Goal: Task Accomplishment & Management: Manage account settings

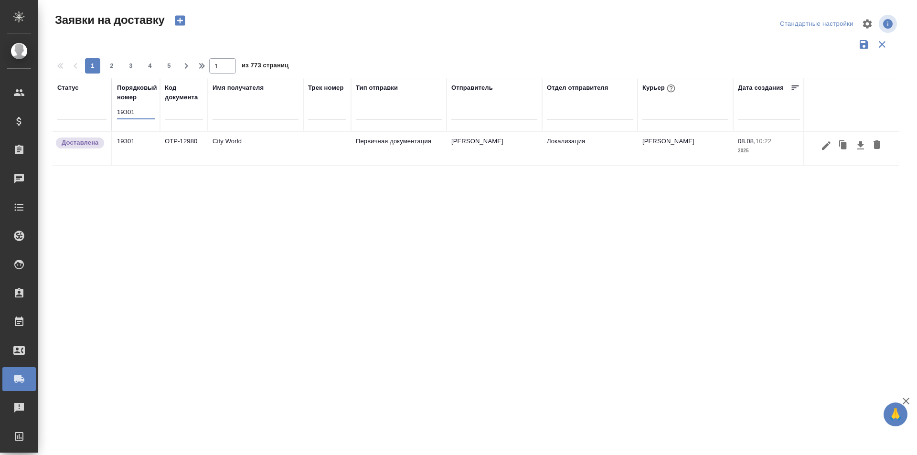
click at [146, 110] on input "19301" at bounding box center [136, 112] width 38 height 13
type input "19370"
click at [827, 144] on icon "button" at bounding box center [826, 145] width 9 height 9
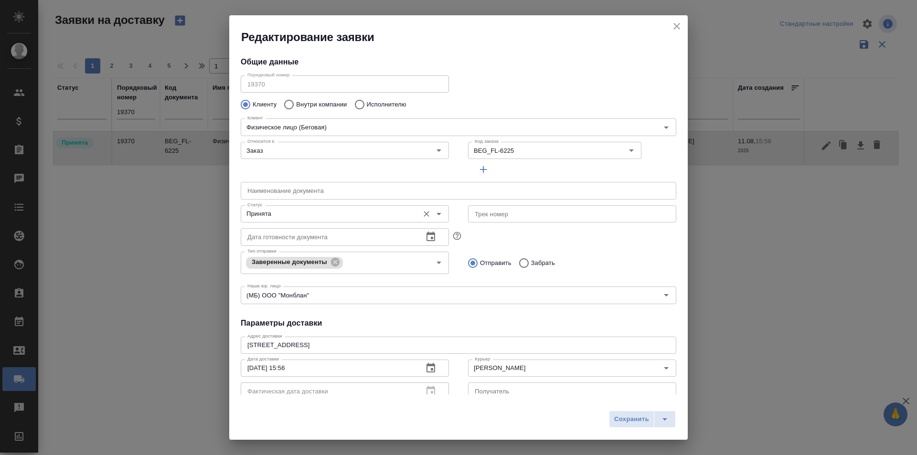
type input "[PERSON_NAME]"
click at [319, 214] on input "Принята" at bounding box center [329, 213] width 170 height 11
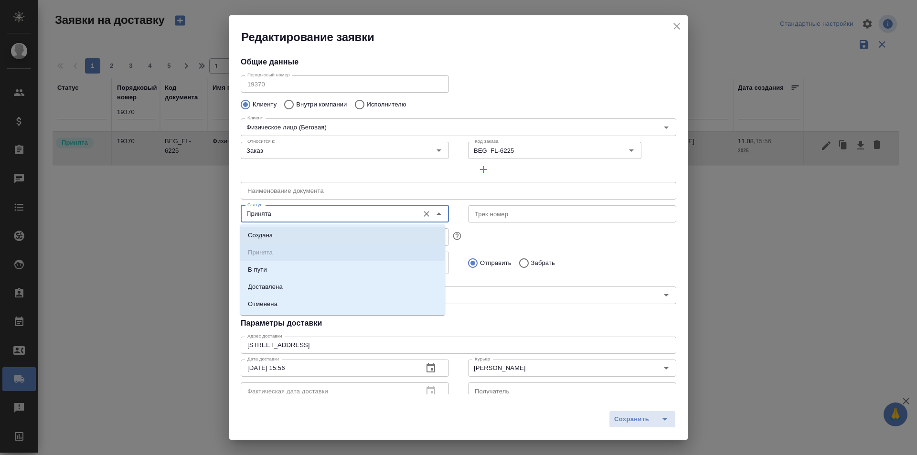
type input "Жахонгир"
click at [291, 285] on li "Доставлена" at bounding box center [342, 286] width 205 height 17
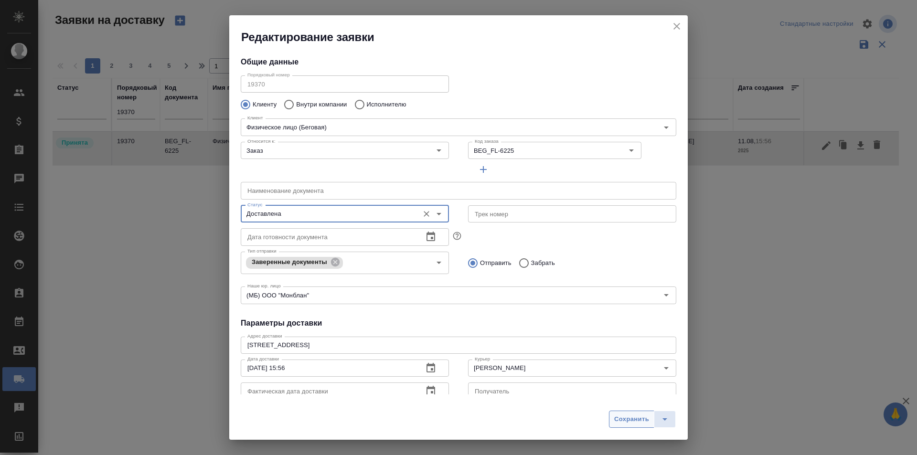
click at [625, 422] on span "Сохранить" at bounding box center [631, 419] width 35 height 11
type input "Принята"
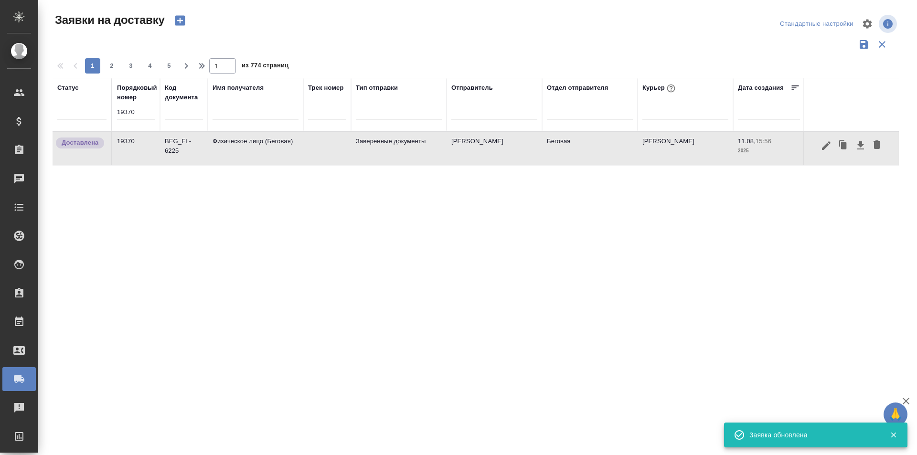
click at [129, 112] on input "19370" at bounding box center [136, 112] width 38 height 13
paste input "1"
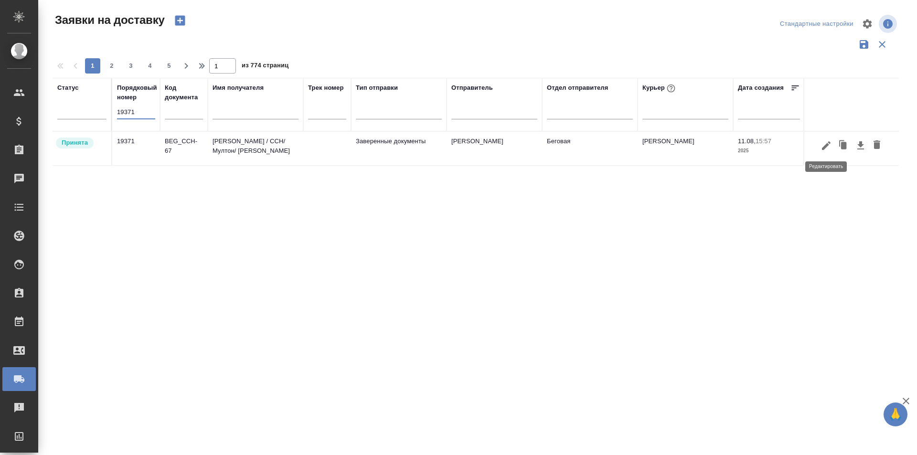
type input "19371"
click at [827, 147] on icon "button" at bounding box center [825, 145] width 11 height 11
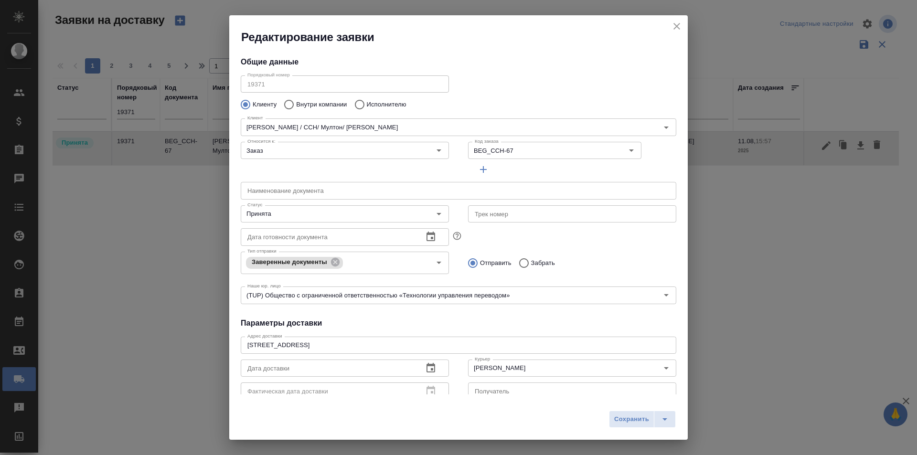
type input "[PERSON_NAME]"
click at [303, 223] on div "Принята Статус" at bounding box center [345, 213] width 208 height 17
click at [308, 222] on div "Принята Статус" at bounding box center [345, 213] width 208 height 17
click at [308, 217] on input "Принята" at bounding box center [329, 213] width 170 height 11
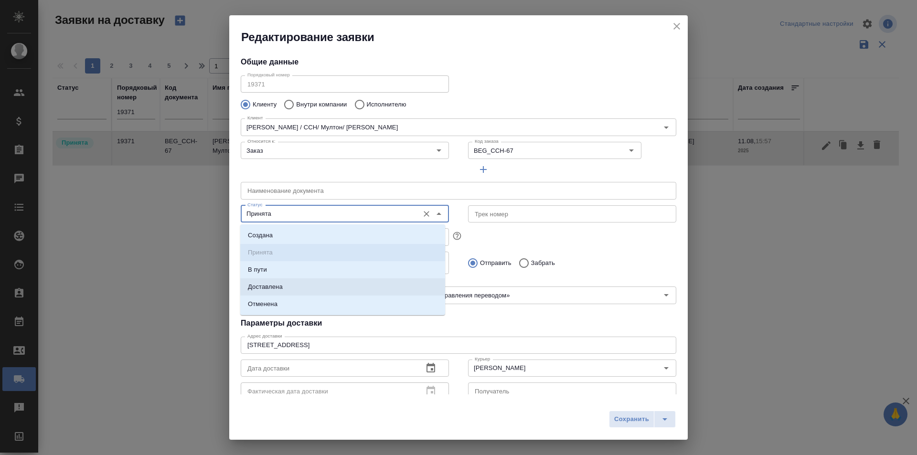
click at [287, 286] on li "Доставлена" at bounding box center [342, 286] width 205 height 17
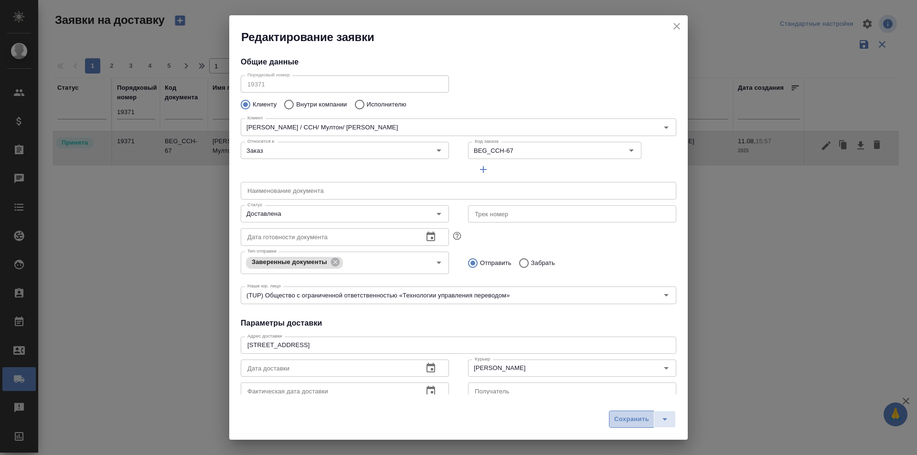
click at [630, 414] on span "Сохранить" at bounding box center [631, 419] width 35 height 11
type input "Принята"
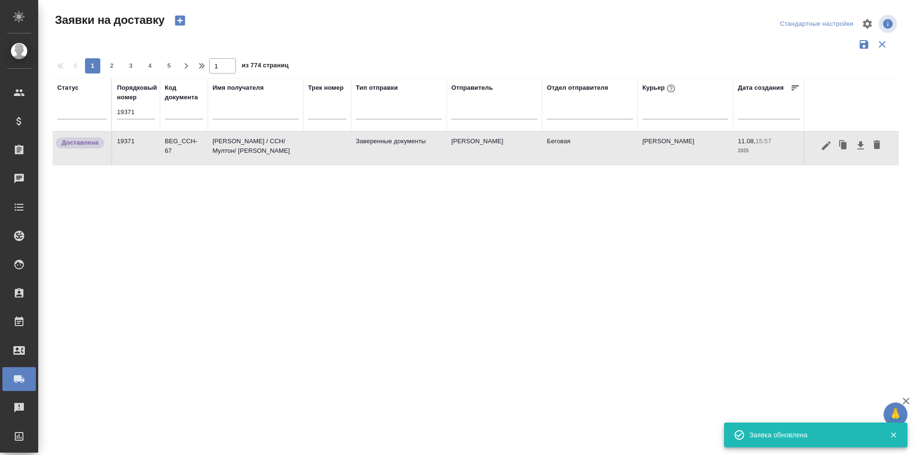
click at [138, 108] on input "19371" at bounding box center [136, 112] width 38 height 13
paste input "6"
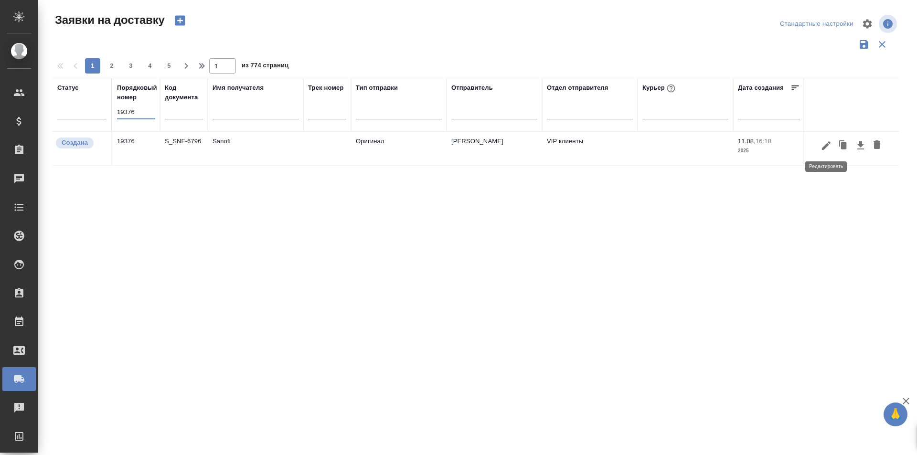
type input "19376"
click at [825, 148] on icon "button" at bounding box center [826, 145] width 9 height 9
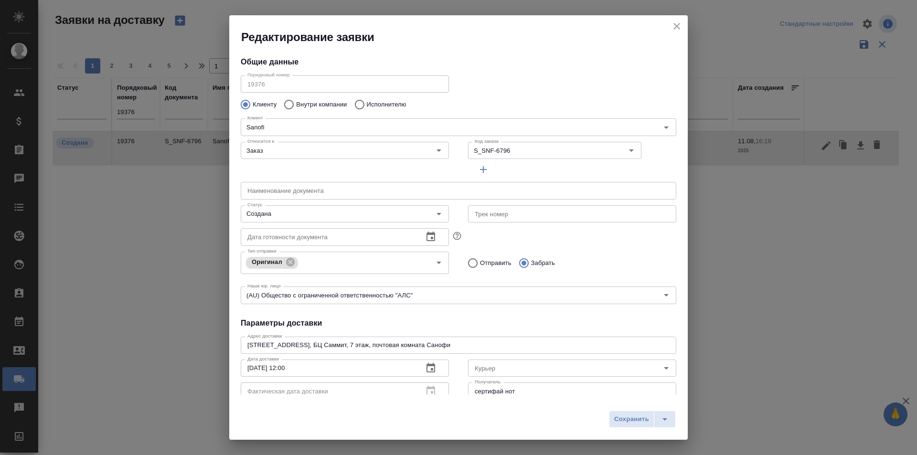
type input "[PERSON_NAME]"
